Goal: Task Accomplishment & Management: Manage account settings

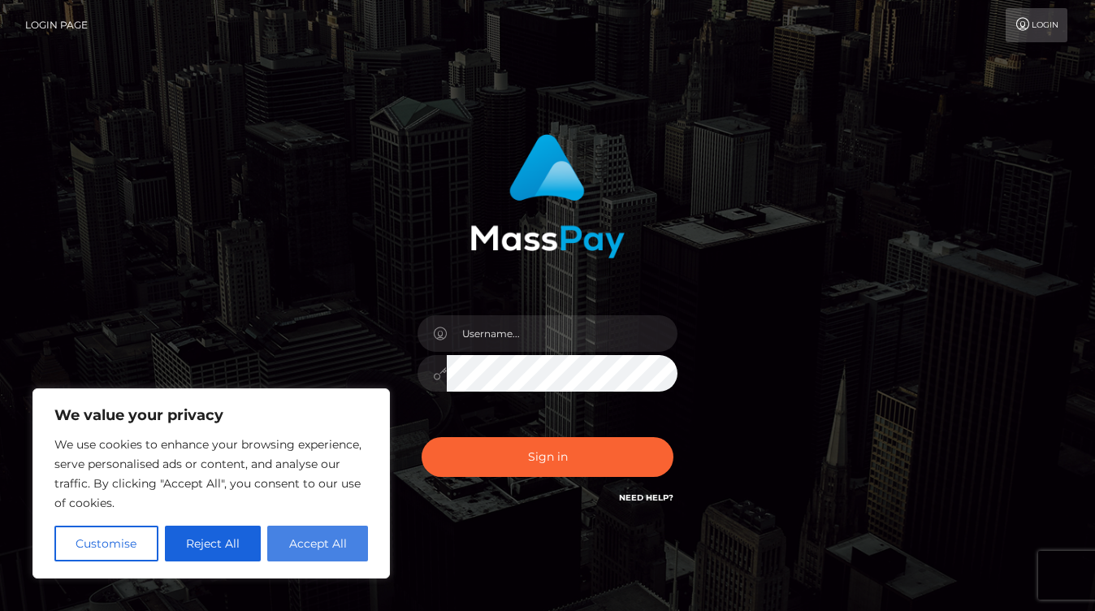
click at [297, 555] on button "Accept All" at bounding box center [317, 544] width 101 height 36
checkbox input "true"
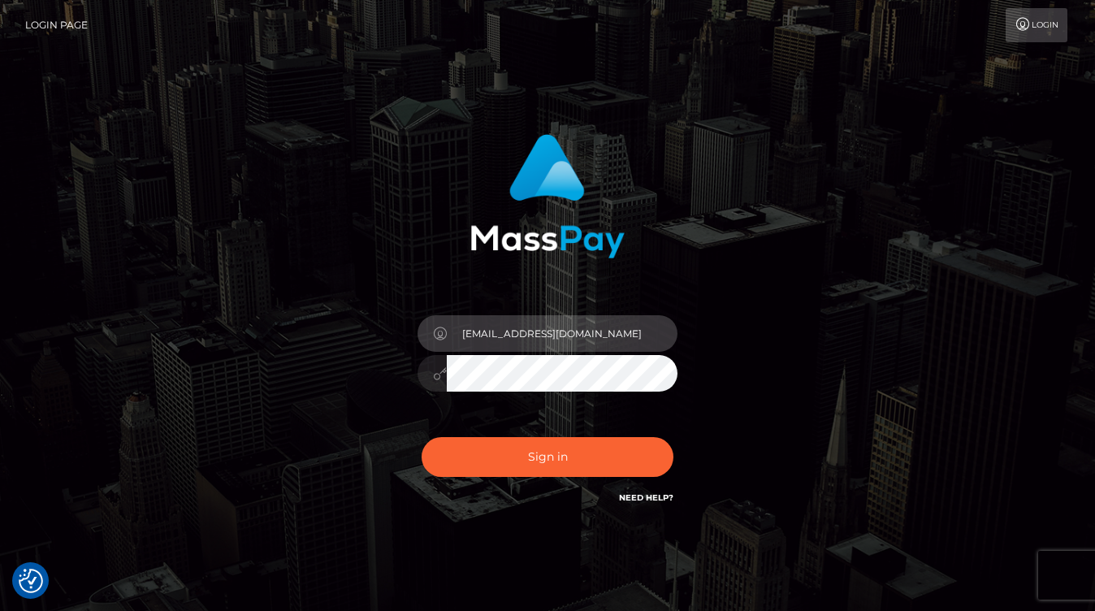
type input "[EMAIL_ADDRESS][DOMAIN_NAME]"
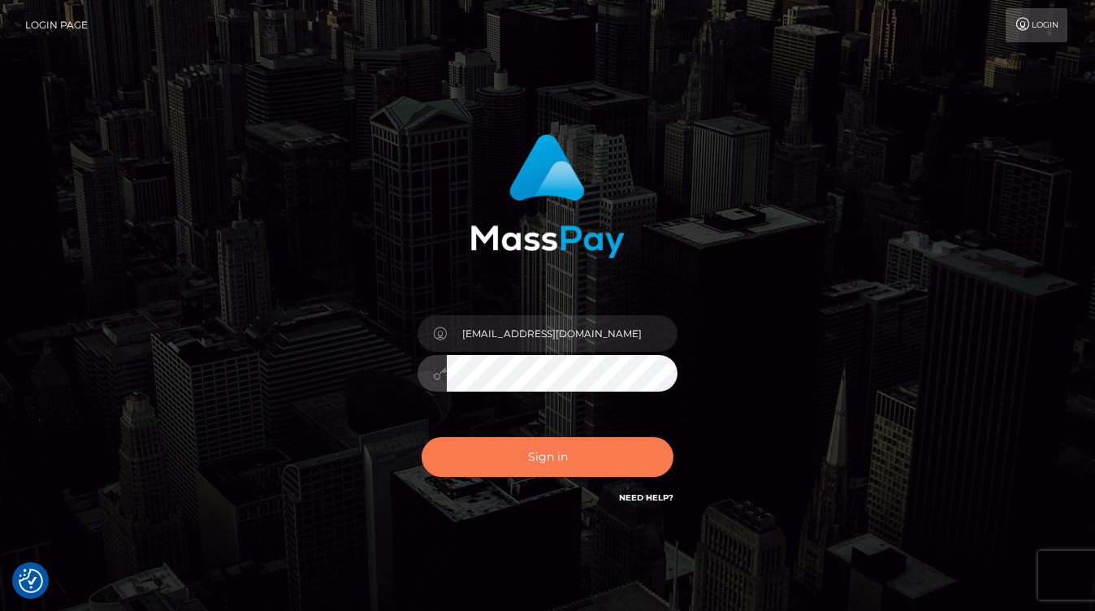
click at [485, 461] on button "Sign in" at bounding box center [548, 457] width 252 height 40
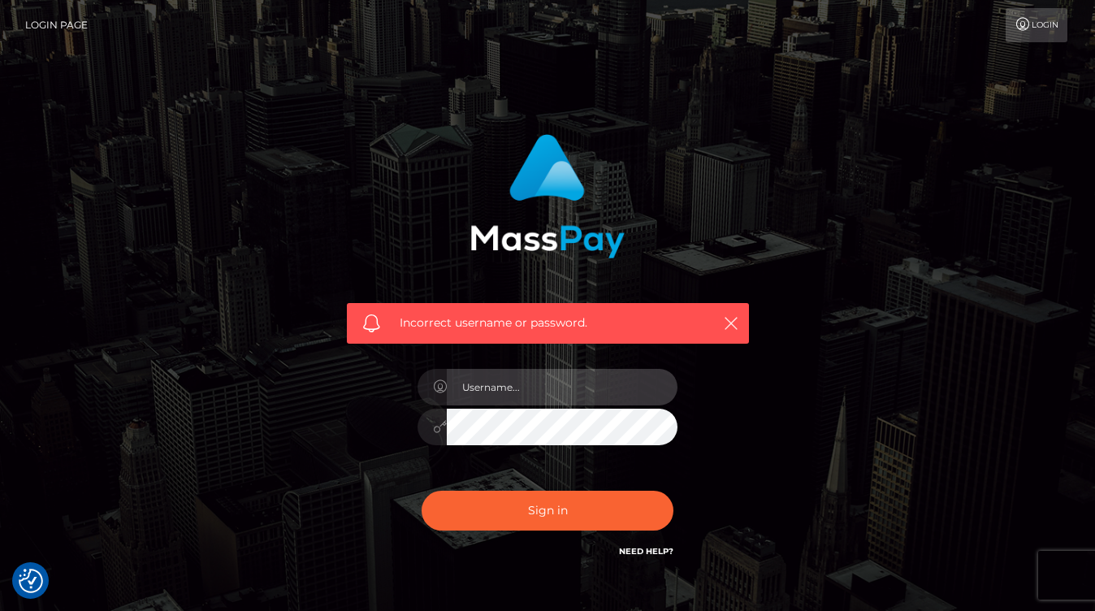
checkbox input "true"
type input "[EMAIL_ADDRESS][DOMAIN_NAME]"
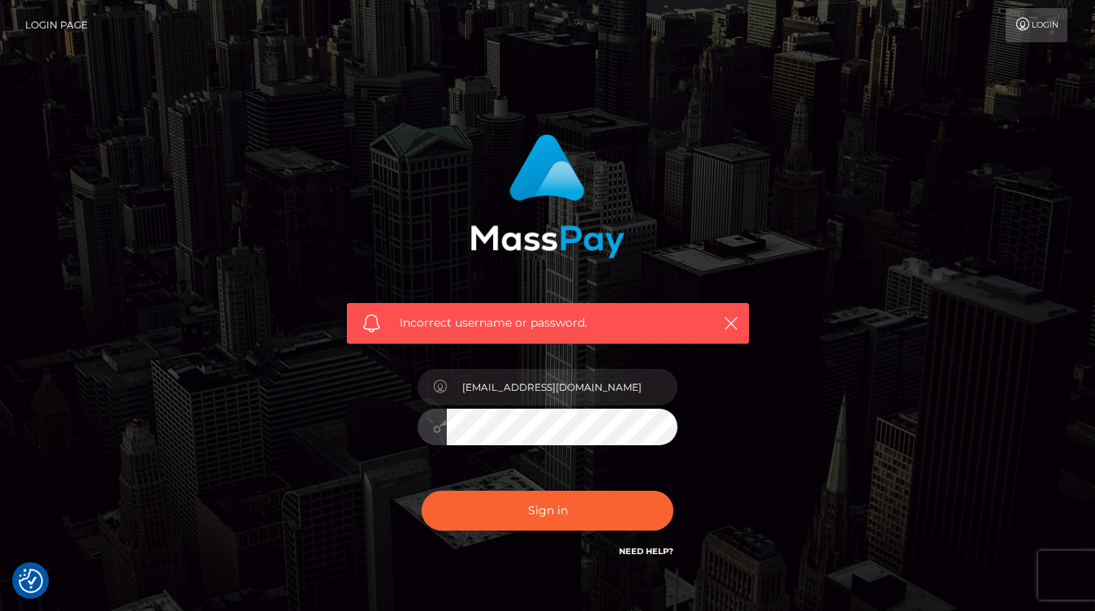
click at [548, 509] on button "Sign in" at bounding box center [548, 511] width 252 height 40
click at [394, 160] on div "Incorrect username or password." at bounding box center [548, 233] width 427 height 222
